Goal: Browse casually: Explore the website without a specific task or goal

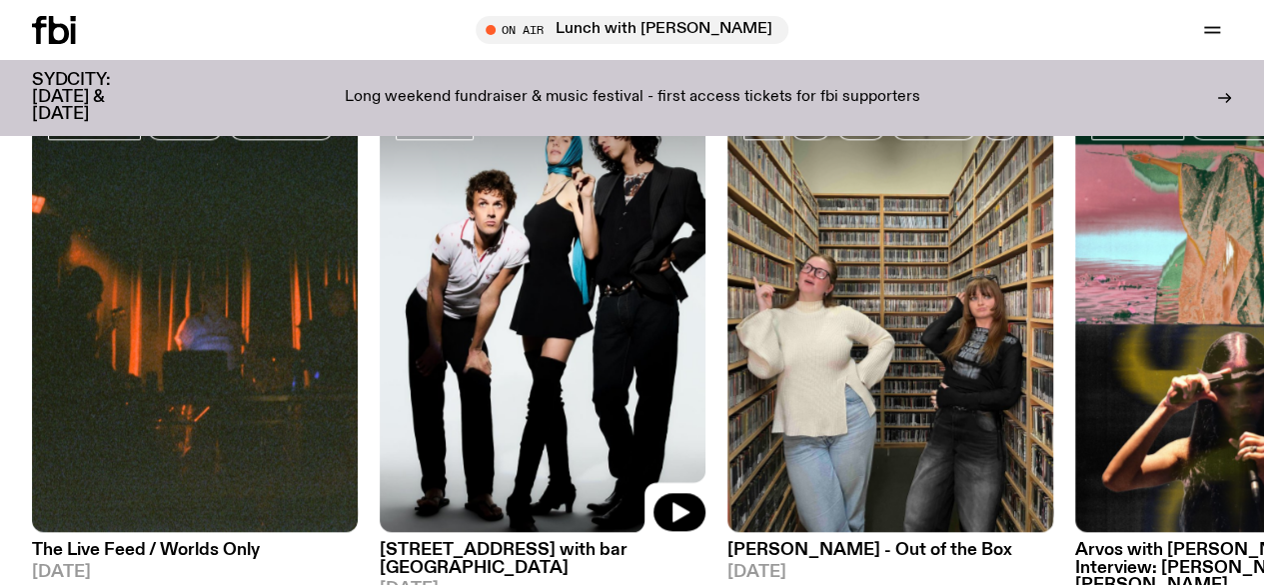
scroll to position [992, 0]
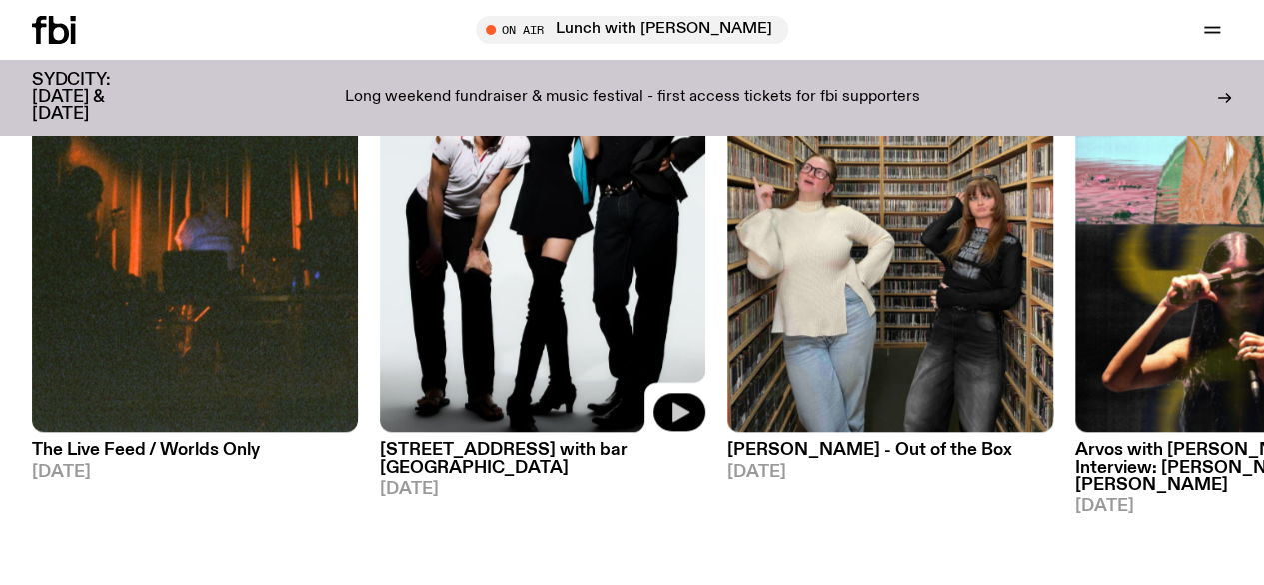
click at [671, 424] on icon "button" at bounding box center [680, 412] width 24 height 24
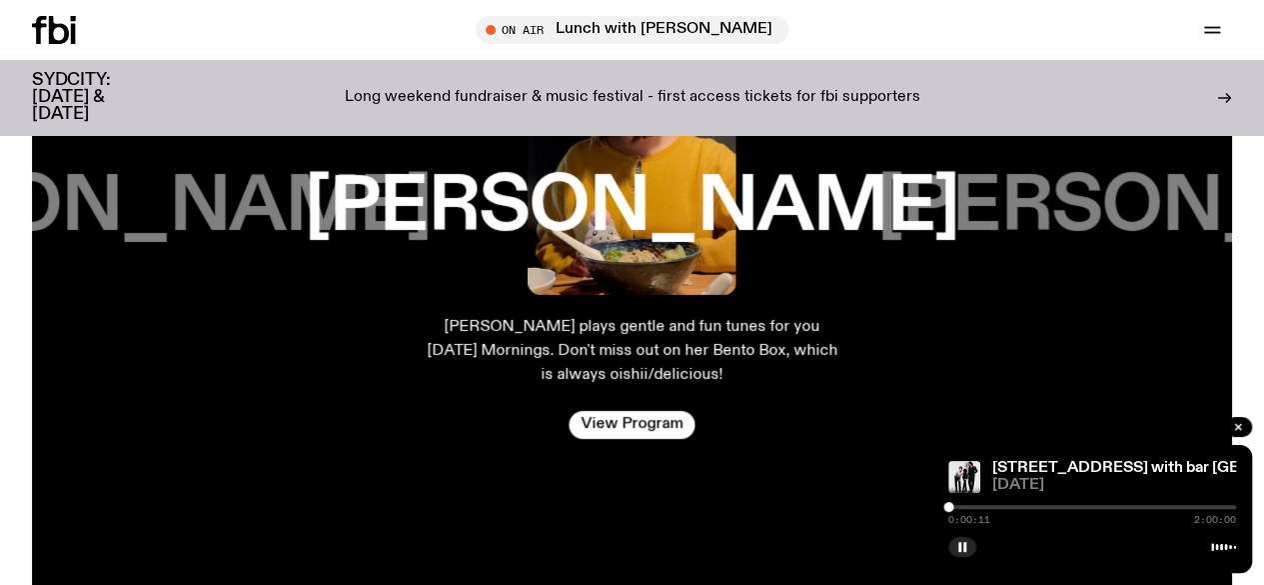
scroll to position [3191, 0]
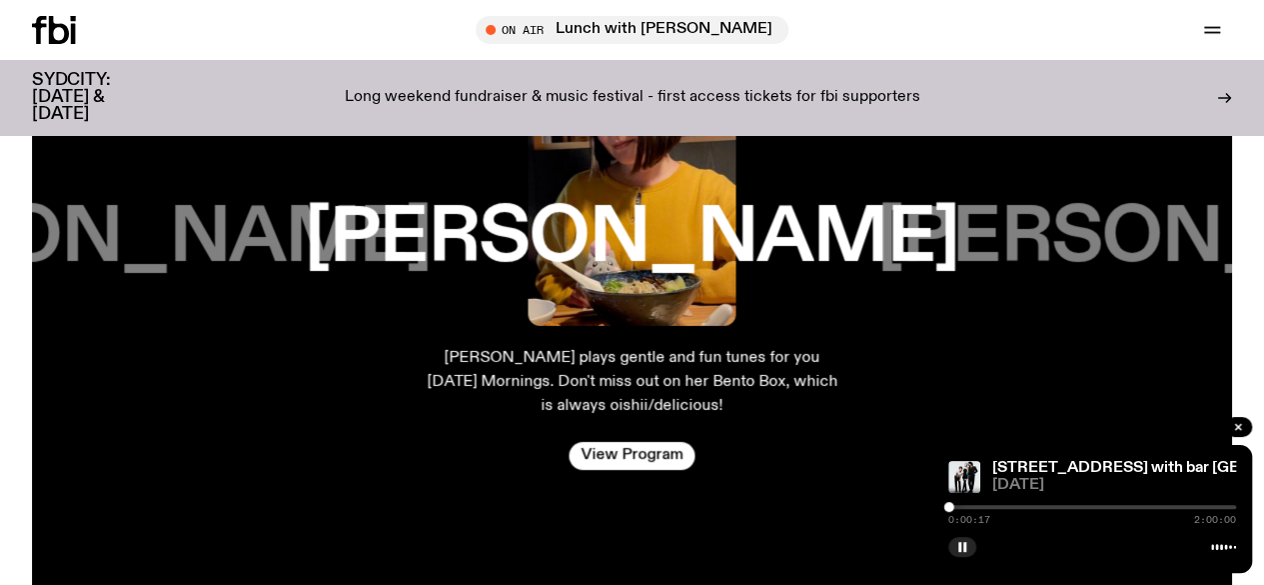
click at [971, 506] on div at bounding box center [1093, 507] width 288 height 4
click at [1006, 509] on div at bounding box center [1093, 507] width 288 height 4
click at [1056, 506] on div at bounding box center [1093, 507] width 288 height 4
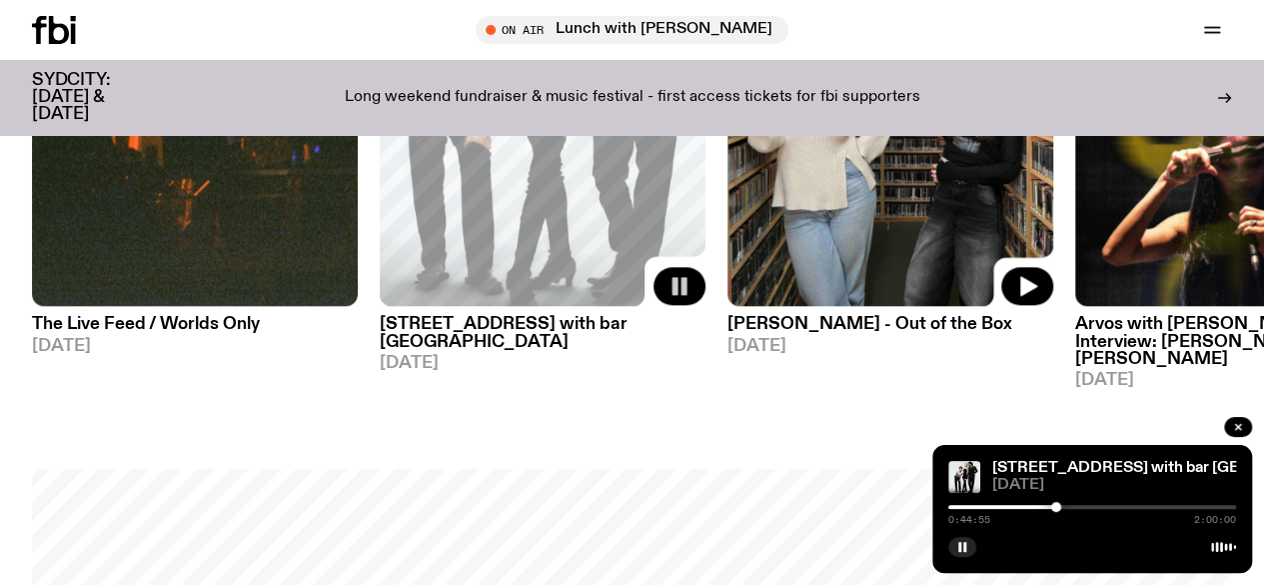
scroll to position [1148, 0]
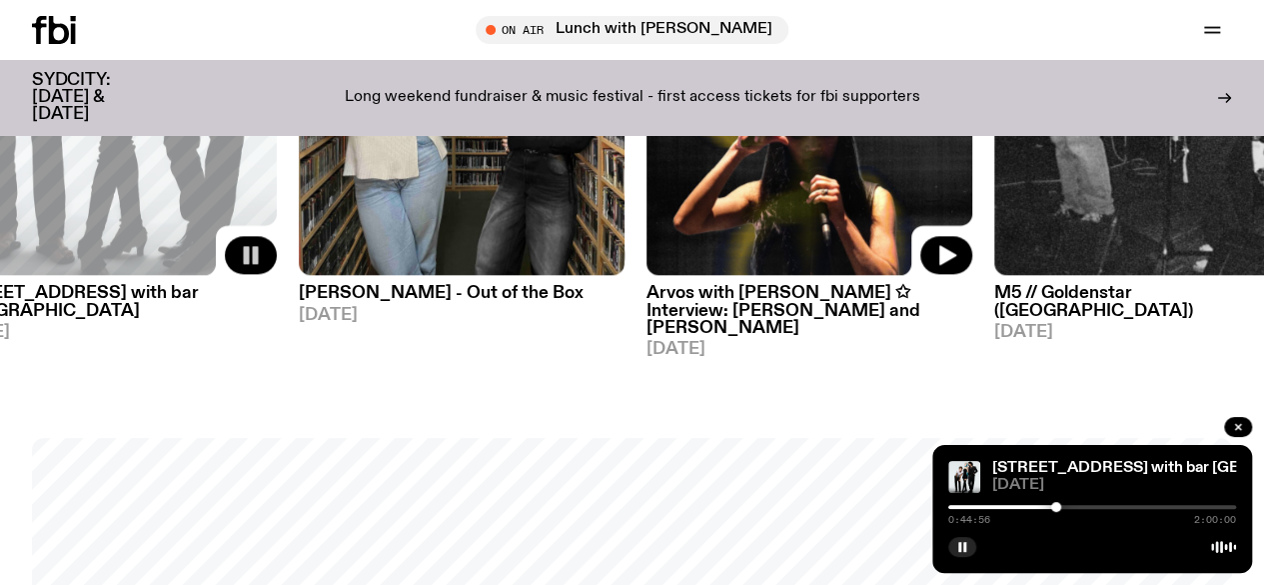
drag, startPoint x: 1131, startPoint y: 232, endPoint x: 654, endPoint y: 244, distance: 477.9
click at [654, 244] on img at bounding box center [810, 58] width 326 height 435
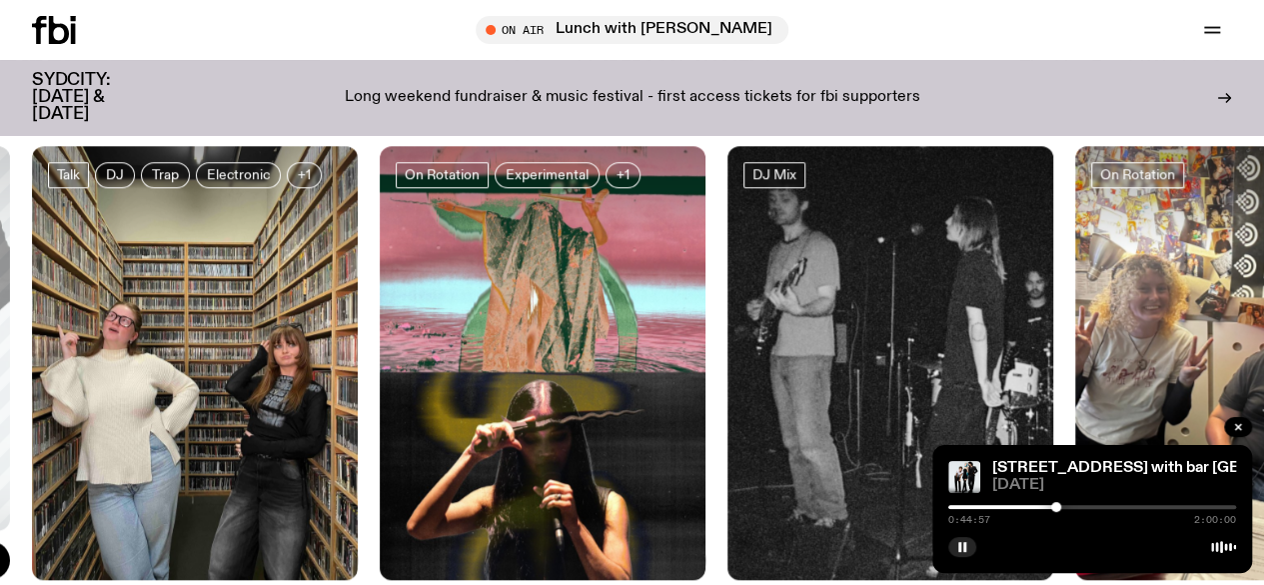
scroll to position [749, 0]
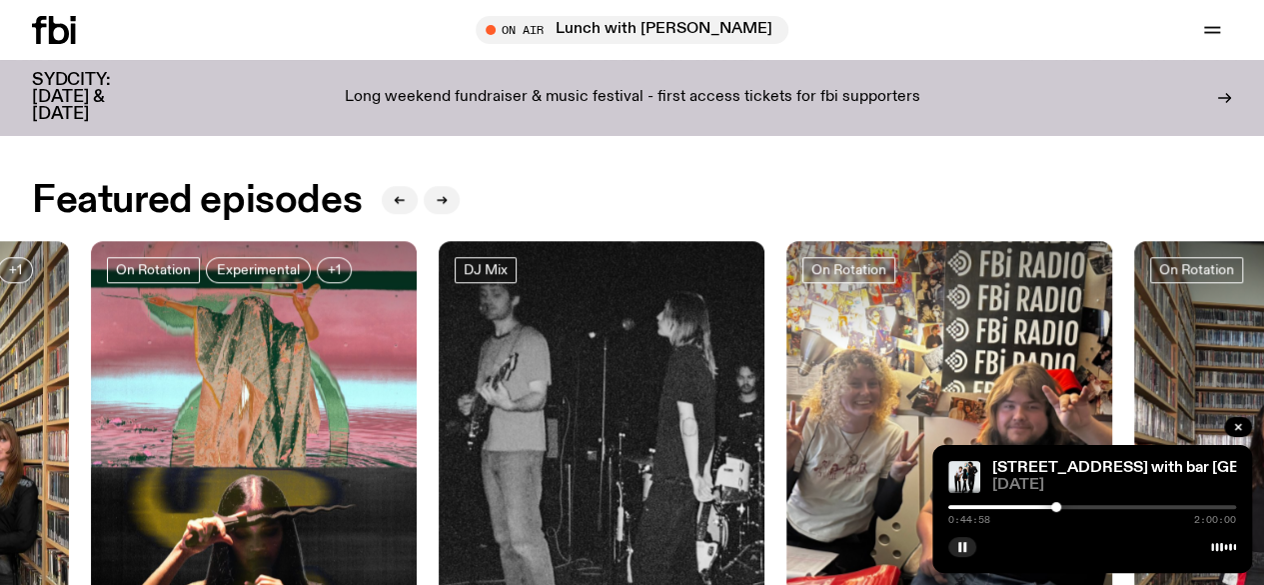
drag, startPoint x: 920, startPoint y: 319, endPoint x: 620, endPoint y: 306, distance: 300.1
click at [620, 306] on div at bounding box center [602, 295] width 326 height 109
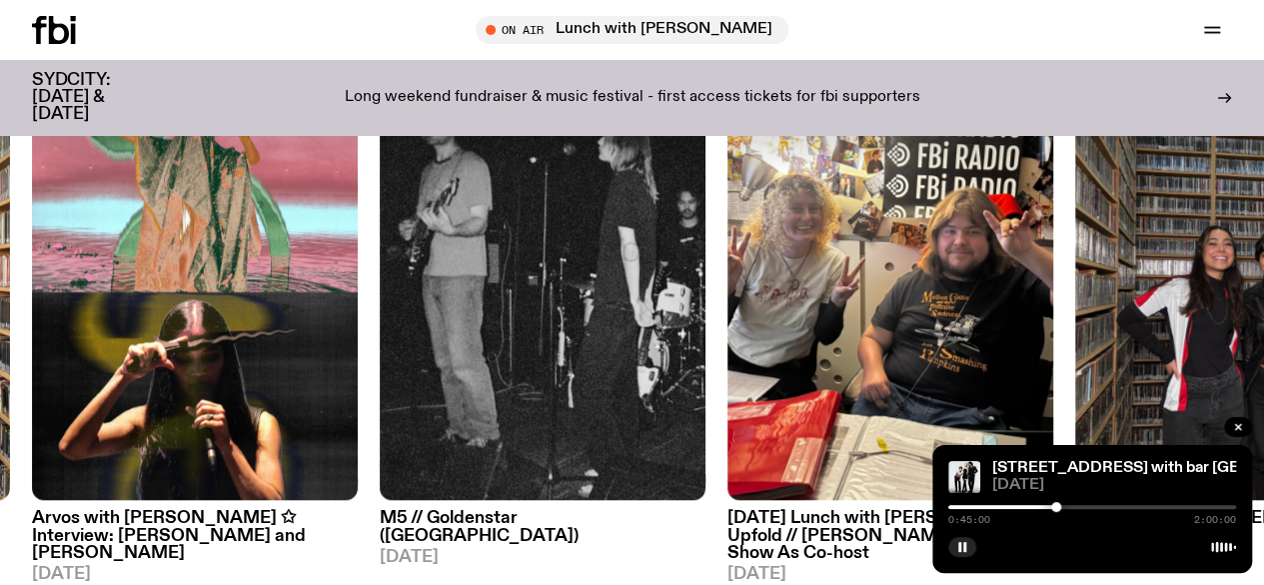
scroll to position [949, 0]
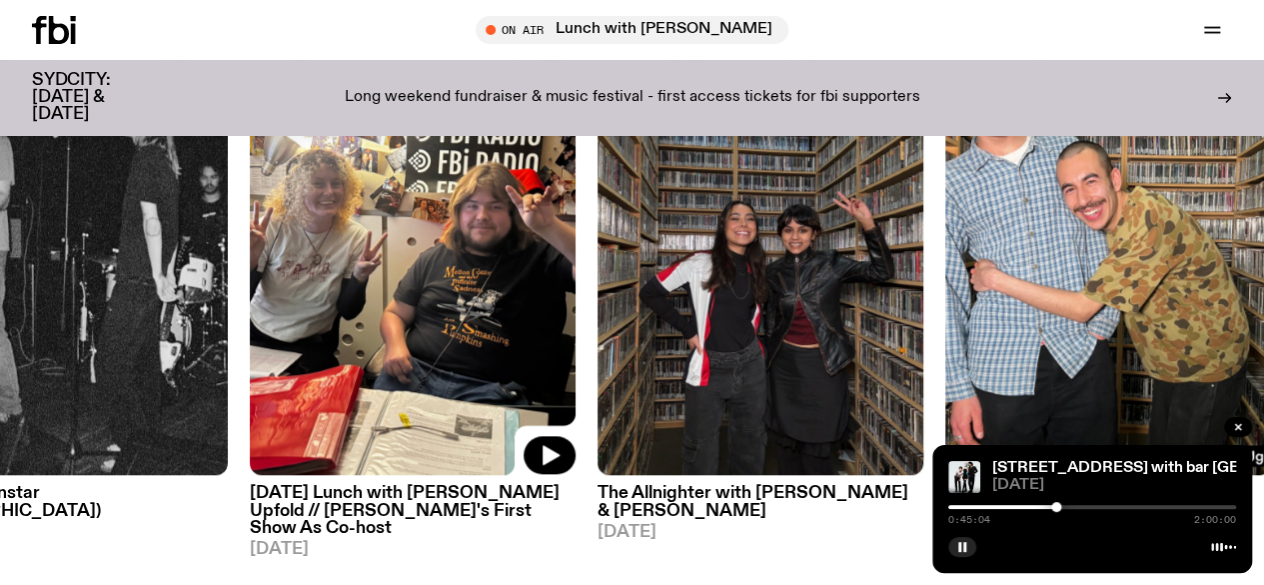
drag, startPoint x: 892, startPoint y: 327, endPoint x: 411, endPoint y: 305, distance: 481.3
click at [411, 305] on img at bounding box center [413, 258] width 326 height 435
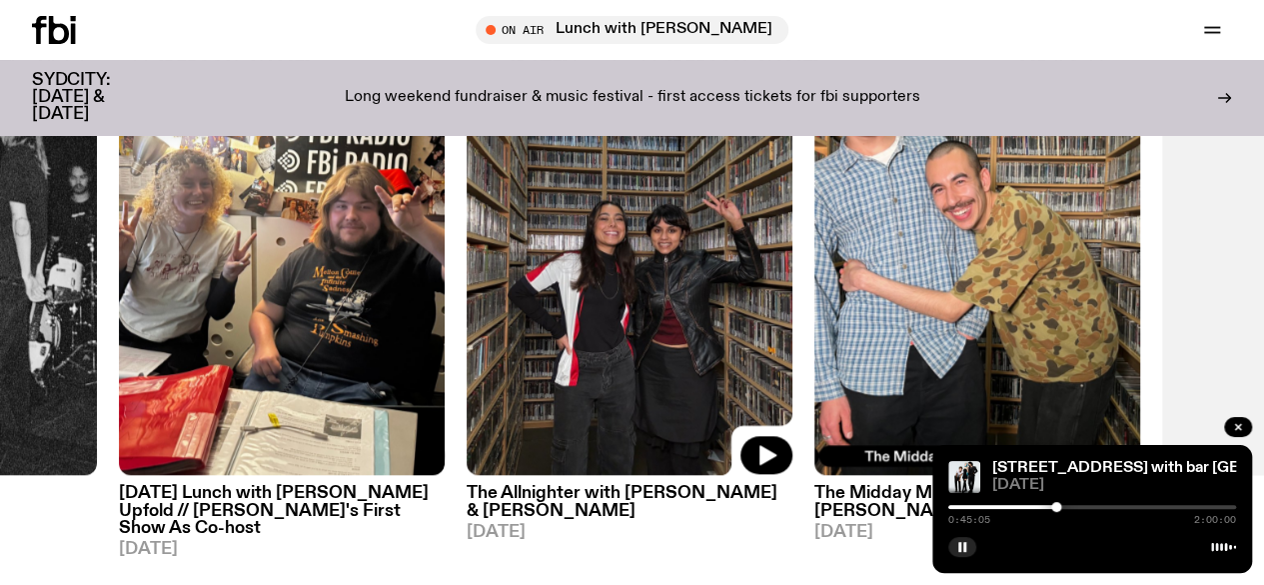
drag, startPoint x: 783, startPoint y: 296, endPoint x: 521, endPoint y: 300, distance: 261.9
click at [521, 300] on img at bounding box center [630, 258] width 326 height 435
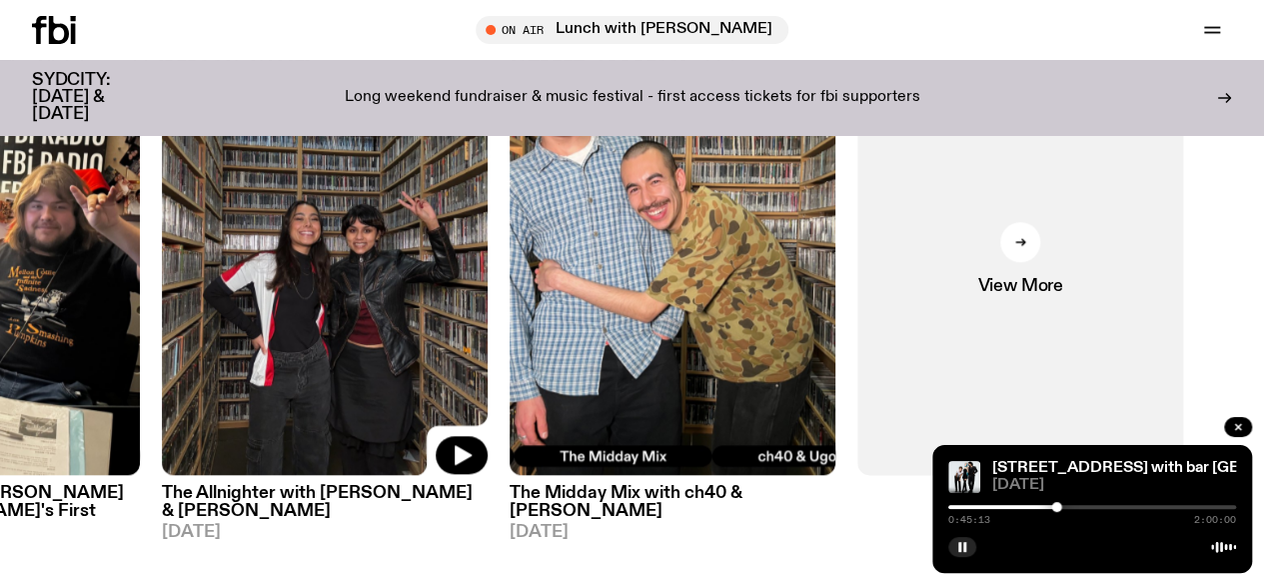
drag, startPoint x: 548, startPoint y: 359, endPoint x: 373, endPoint y: 347, distance: 175.3
click at [373, 347] on img at bounding box center [325, 258] width 326 height 435
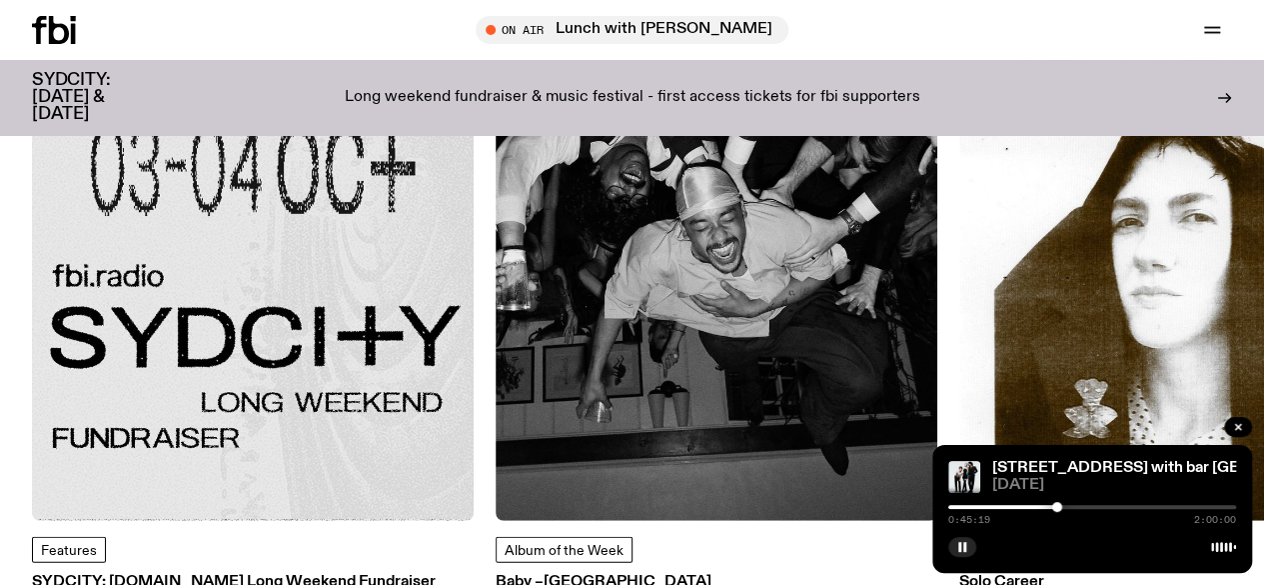
scroll to position [2548, 0]
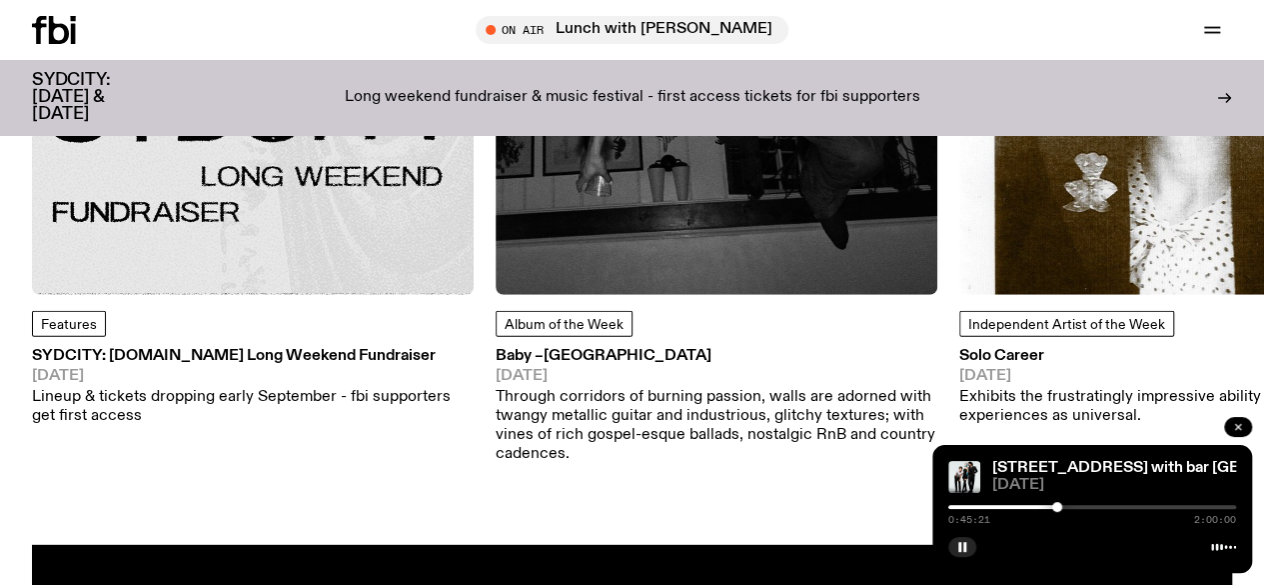
click at [1237, 429] on icon "button" at bounding box center [1238, 427] width 6 height 6
